Goal: Check status: Check status

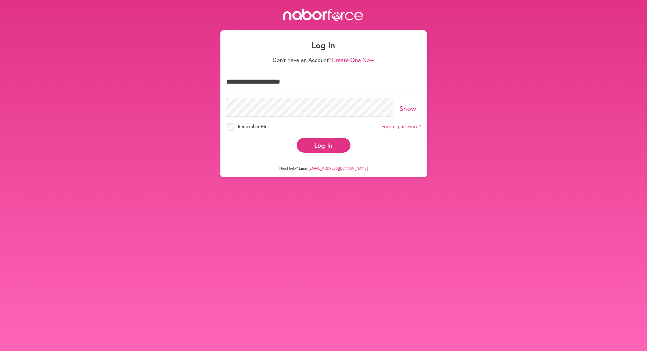
click at [323, 148] on button "Log In" at bounding box center [324, 145] width 54 height 15
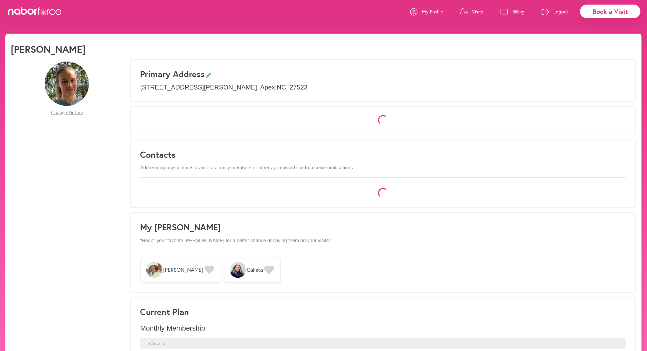
select select "*"
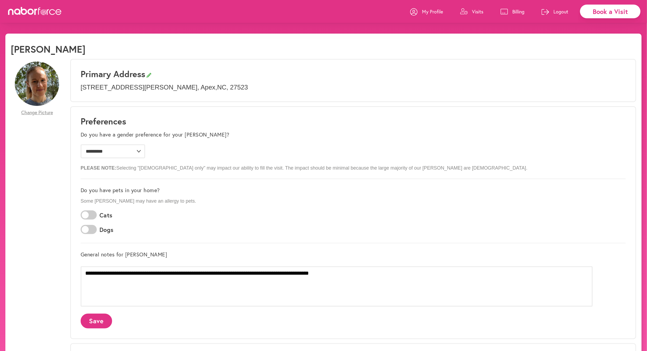
click at [479, 12] on p "Visits" at bounding box center [477, 11] width 11 height 6
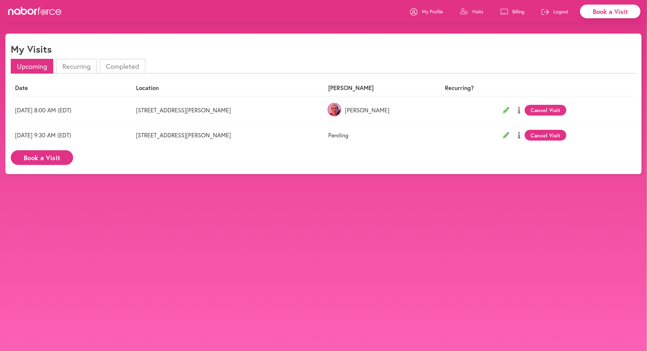
click at [341, 109] on img at bounding box center [333, 109] width 13 height 13
click at [390, 110] on p "[PERSON_NAME]" at bounding box center [374, 110] width 92 height 7
click at [341, 109] on img at bounding box center [333, 109] width 13 height 13
click at [513, 109] on button at bounding box center [518, 109] width 11 height 13
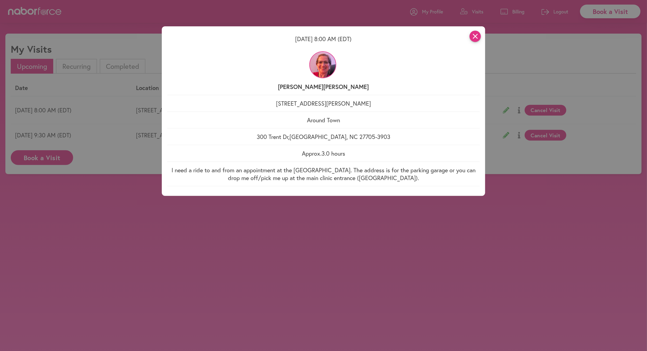
click at [473, 35] on icon "close" at bounding box center [474, 36] width 11 height 11
